Goal: Register for event/course

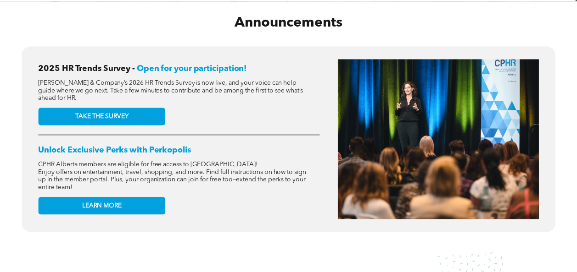
scroll to position [346, 0]
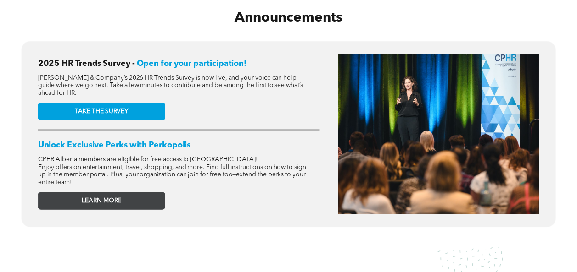
click at [121, 203] on span "LEARN MORE" at bounding box center [101, 201] width 39 height 8
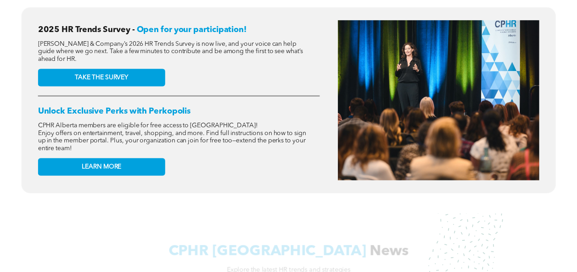
scroll to position [300, 0]
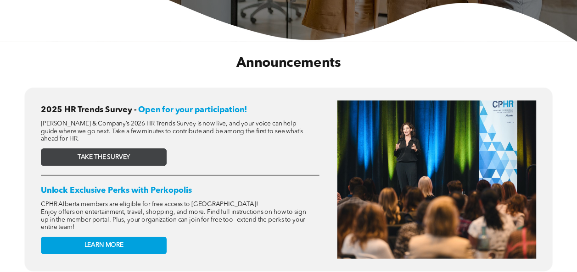
click at [125, 156] on span "TAKE THE SURVEY" at bounding box center [104, 157] width 52 height 8
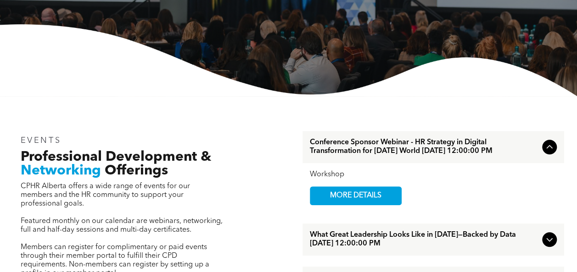
scroll to position [301, 0]
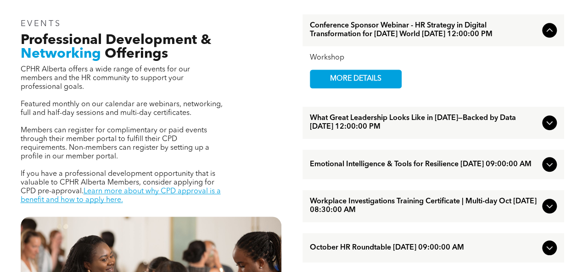
click at [544, 128] on icon at bounding box center [549, 122] width 11 height 11
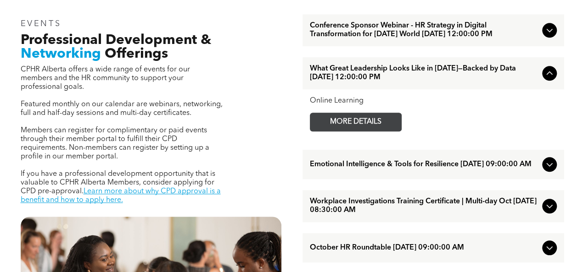
click at [361, 131] on span "MORE DETAILS" at bounding box center [355, 122] width 72 height 18
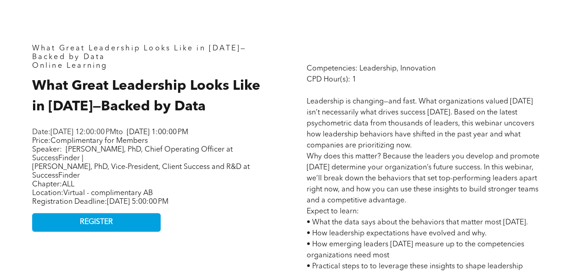
scroll to position [369, 0]
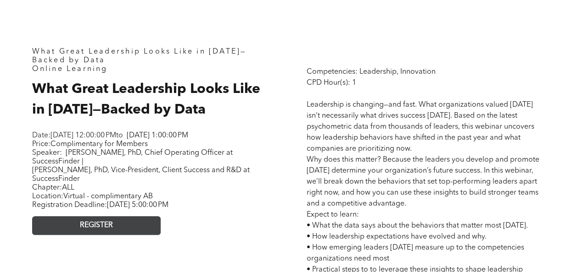
click at [132, 235] on link "REGISTER" at bounding box center [96, 226] width 128 height 19
